Goal: Information Seeking & Learning: Learn about a topic

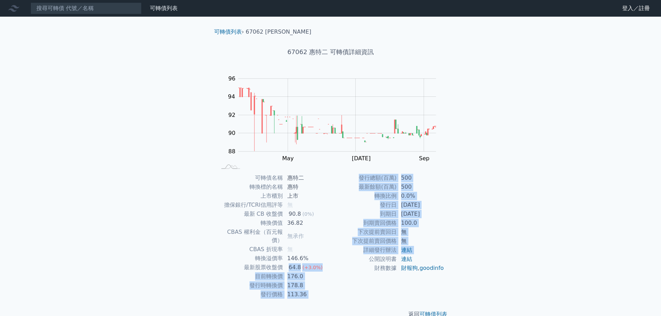
drag, startPoint x: 289, startPoint y: 260, endPoint x: 334, endPoint y: 261, distance: 45.1
click at [334, 261] on div "可轉債名稱 [PERSON_NAME] 轉換標的名稱 惠特 上市櫃別 上市 擔保銀行/TCRI信用評等 無 最新 CB 收盤價 90.8 (0%) 轉換價值 …" at bounding box center [331, 236] width 244 height 126
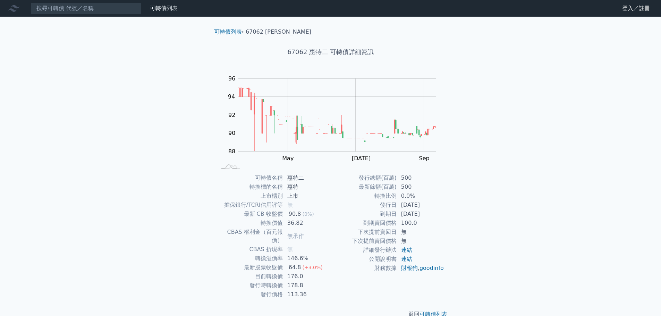
click at [336, 273] on td "財務數據" at bounding box center [364, 268] width 66 height 9
drag, startPoint x: 251, startPoint y: 269, endPoint x: 314, endPoint y: 273, distance: 64.0
click at [314, 273] on tbody "可轉債名稱 [PERSON_NAME] 轉換標的名稱 惠特 上市櫃別 上市 擔保銀行/TCRI信用評等 無 最新 CB 收盤價 90.8 (0%) 轉換價值 …" at bounding box center [274, 236] width 114 height 126
click at [341, 257] on td "公開說明書" at bounding box center [364, 259] width 66 height 9
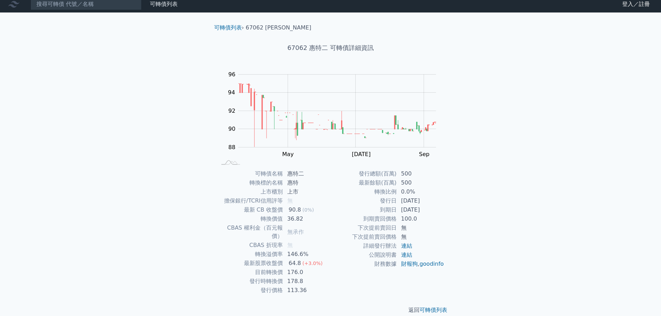
scroll to position [5, 0]
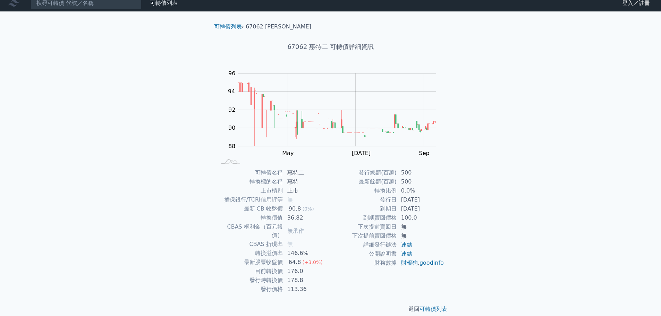
click at [90, 187] on div "可轉債列表 財務數據 可轉債列表 財務數據 登入／註冊 登入／註冊 可轉債列表 › 67062 惠特二 67062 惠特二 可轉債詳細資訊 Zoom Out …" at bounding box center [330, 160] width 661 height 330
drag, startPoint x: 379, startPoint y: 209, endPoint x: 440, endPoint y: 209, distance: 61.4
click at [440, 209] on tr "到期日 [DATE]" at bounding box center [388, 208] width 114 height 9
click at [455, 209] on div "可轉債列表 › 67062 惠特二 67062 惠特二 可轉債詳細資訊 Zoom Out 94 84 86 88 90 92 94 96 98 L Mar M…" at bounding box center [330, 167] width 266 height 313
click at [170, 258] on div "可轉債列表 財務數據 可轉債列表 財務數據 登入／註冊 登入／註冊 可轉債列表 › 67062 惠特二 67062 惠特二 可轉債詳細資訊 Zoom Out …" at bounding box center [330, 160] width 661 height 330
